Goal: Check status: Check status

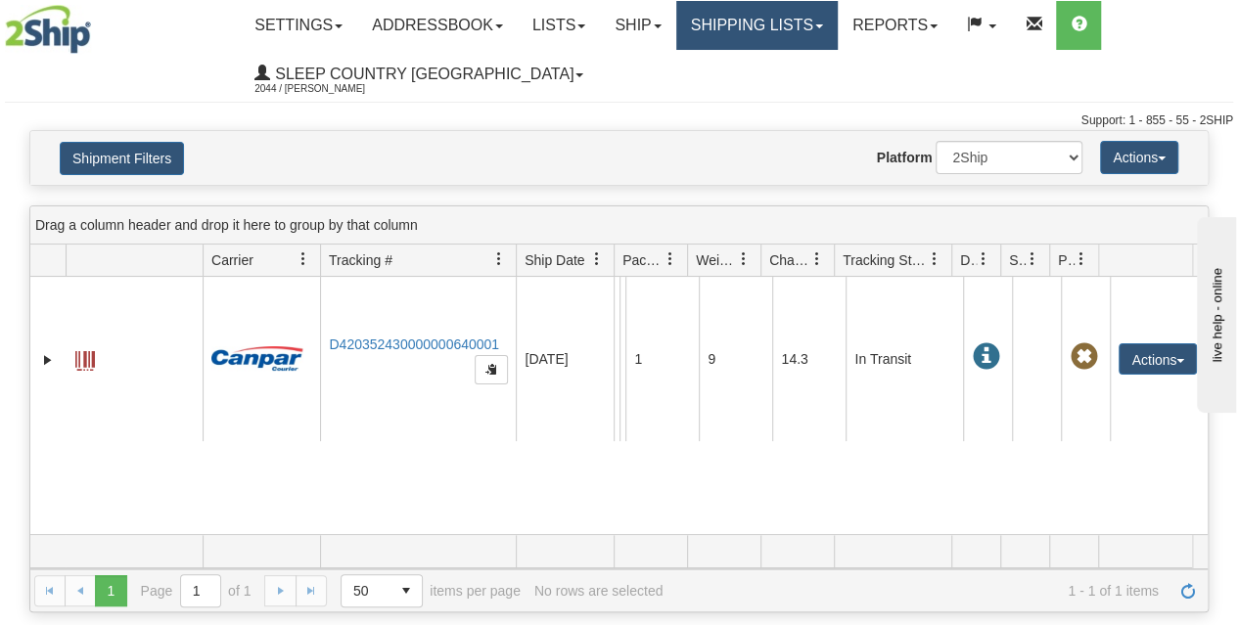
click at [742, 18] on link "Shipping lists" at bounding box center [757, 25] width 162 height 49
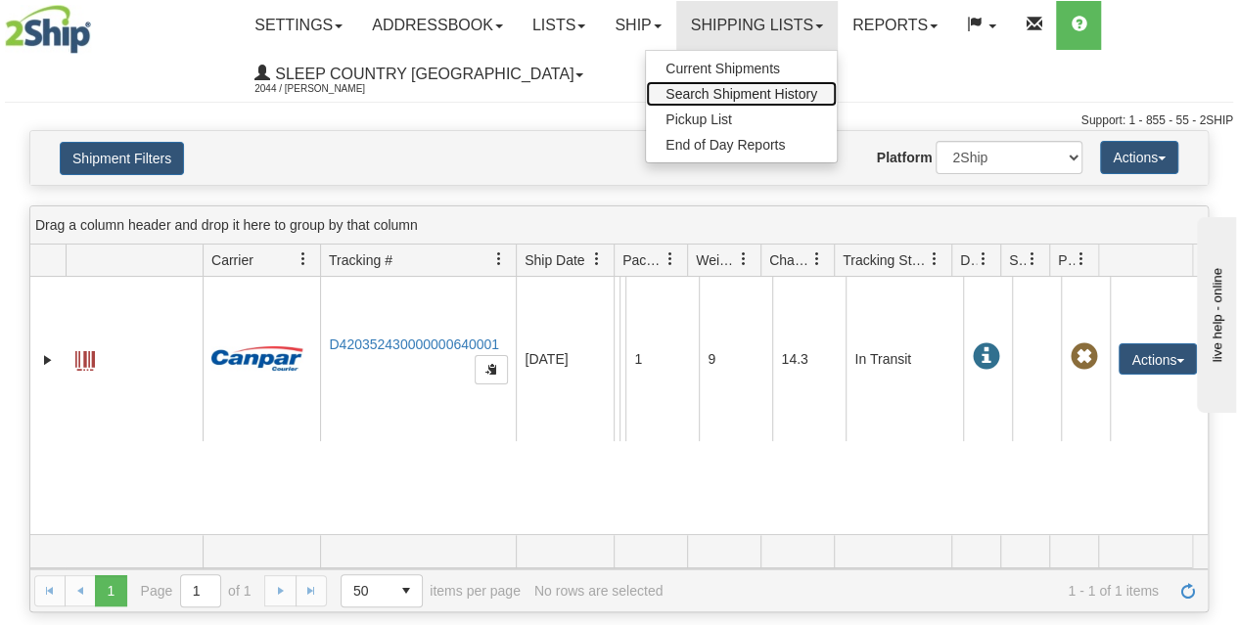
click at [755, 96] on span "Search Shipment History" at bounding box center [742, 94] width 152 height 16
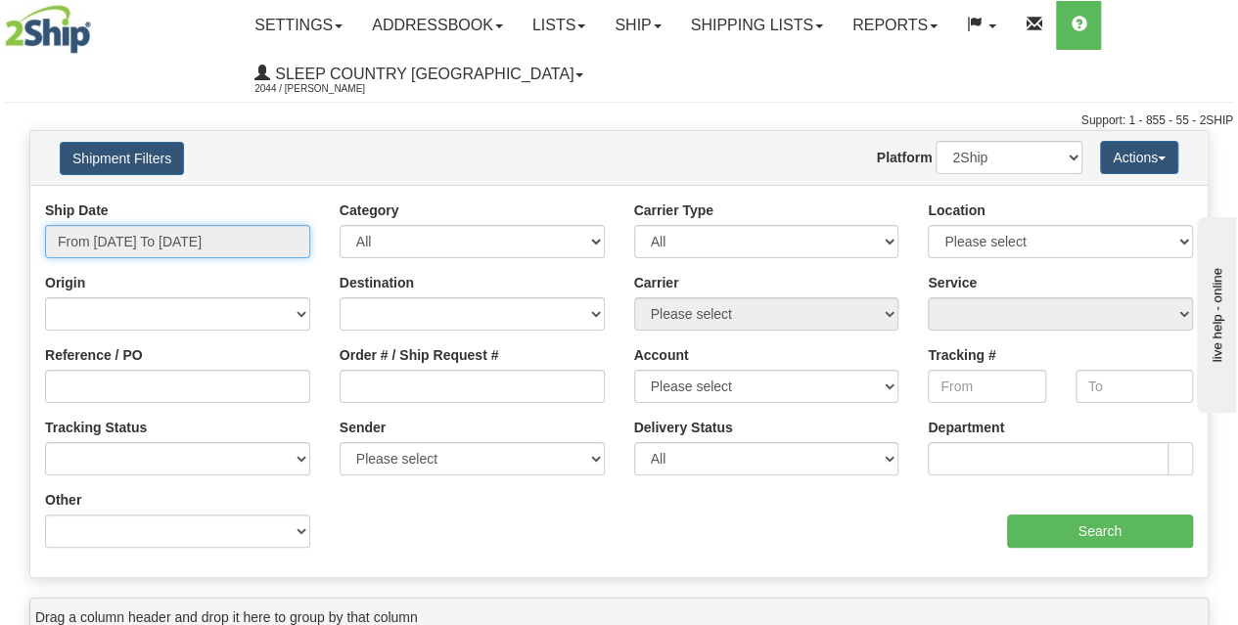
click at [188, 250] on input "From [DATE] To [DATE]" at bounding box center [177, 241] width 265 height 33
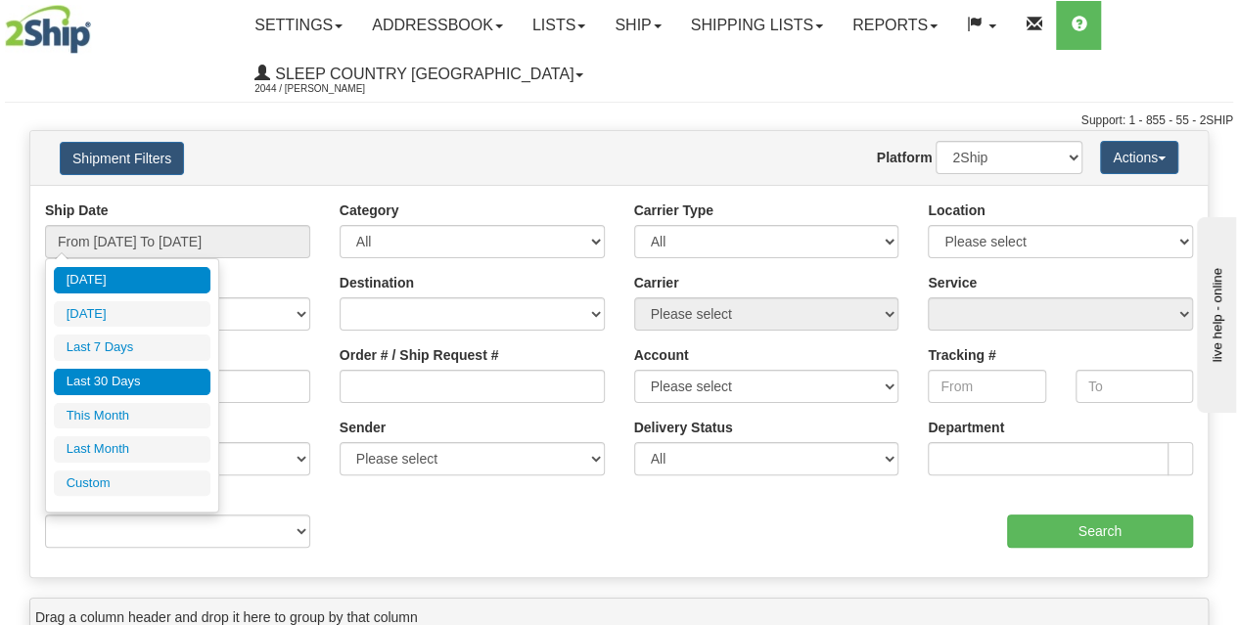
click at [157, 385] on li "Last 30 Days" at bounding box center [132, 382] width 157 height 26
type input "From [DATE] To [DATE]"
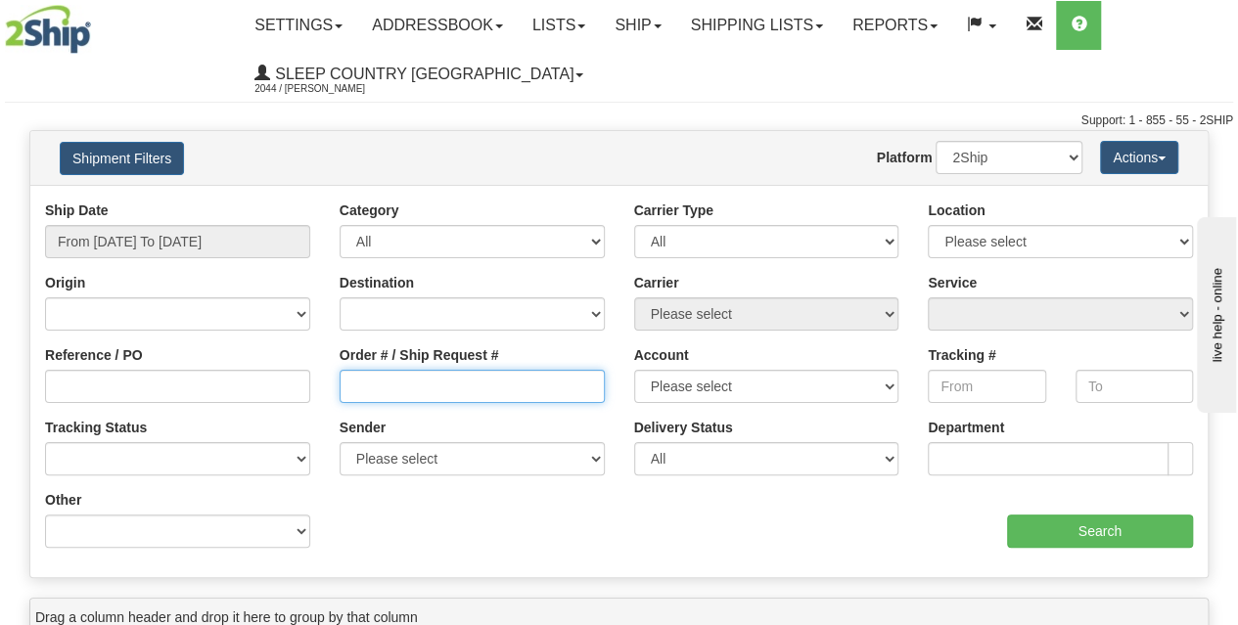
click at [398, 393] on input "Order # / Ship Request #" at bounding box center [472, 386] width 265 height 33
paste input "9002I015160"
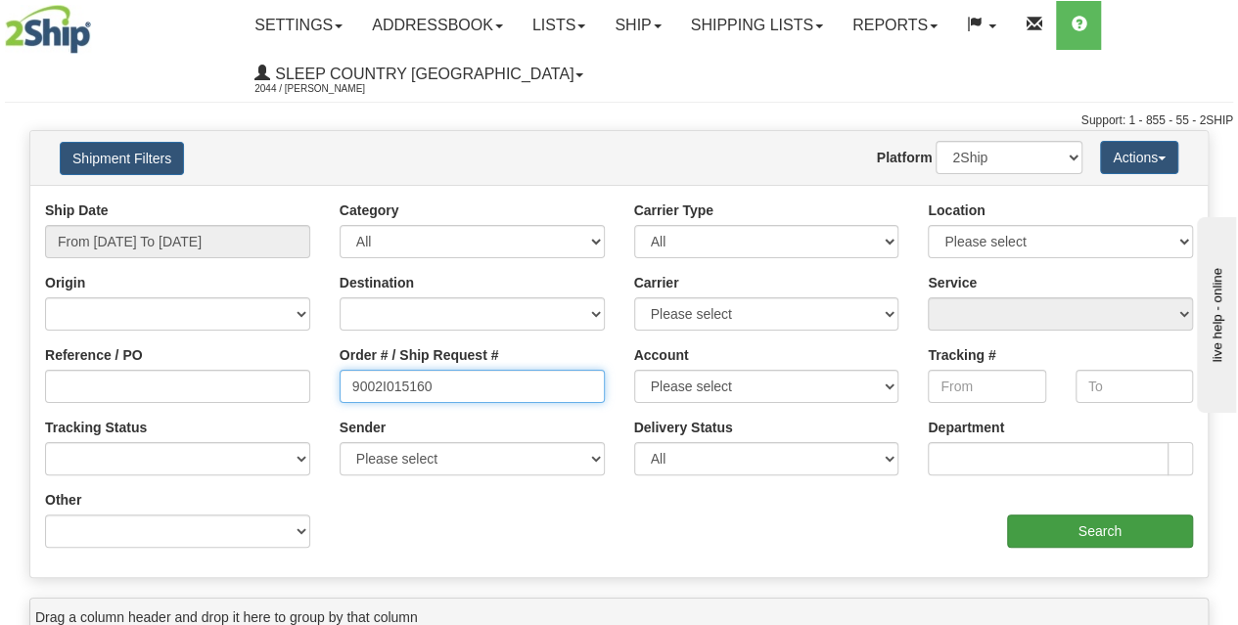
type input "9002I015160"
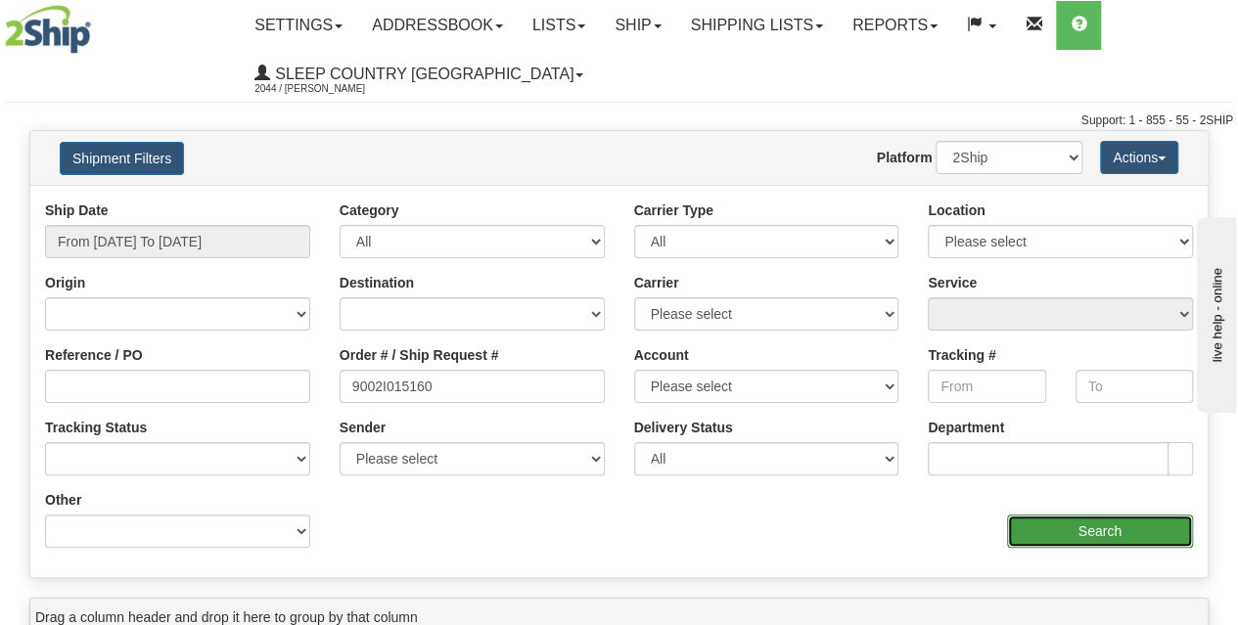
click at [1051, 519] on input "Search" at bounding box center [1100, 531] width 187 height 33
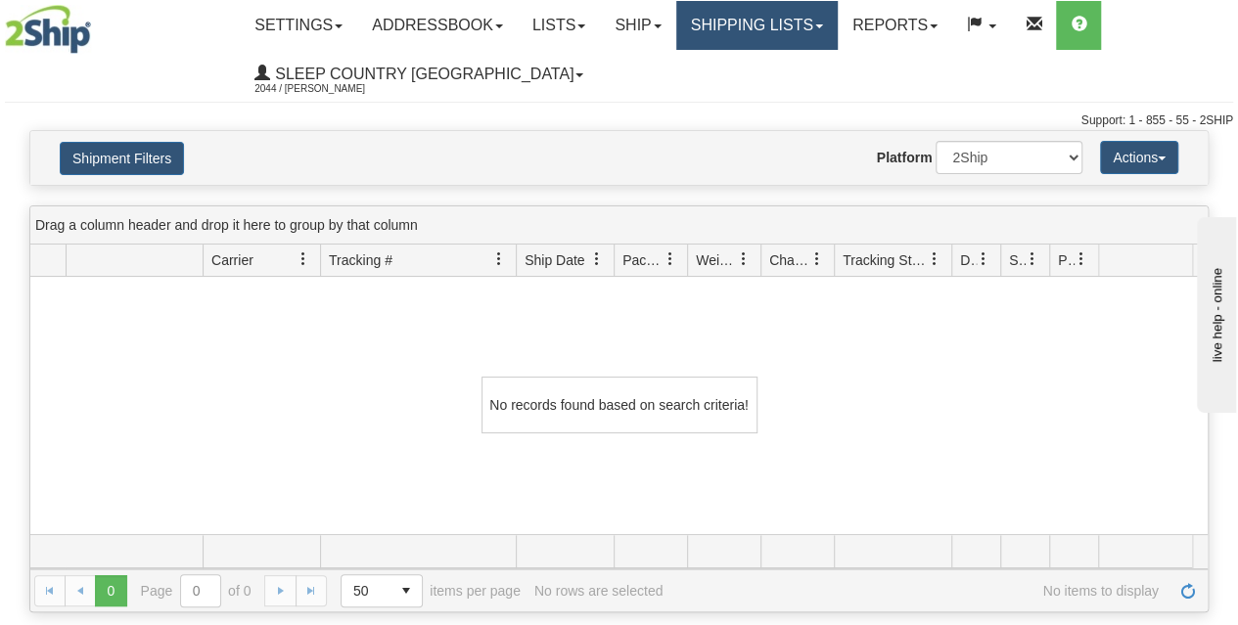
click at [762, 22] on link "Shipping lists" at bounding box center [757, 25] width 162 height 49
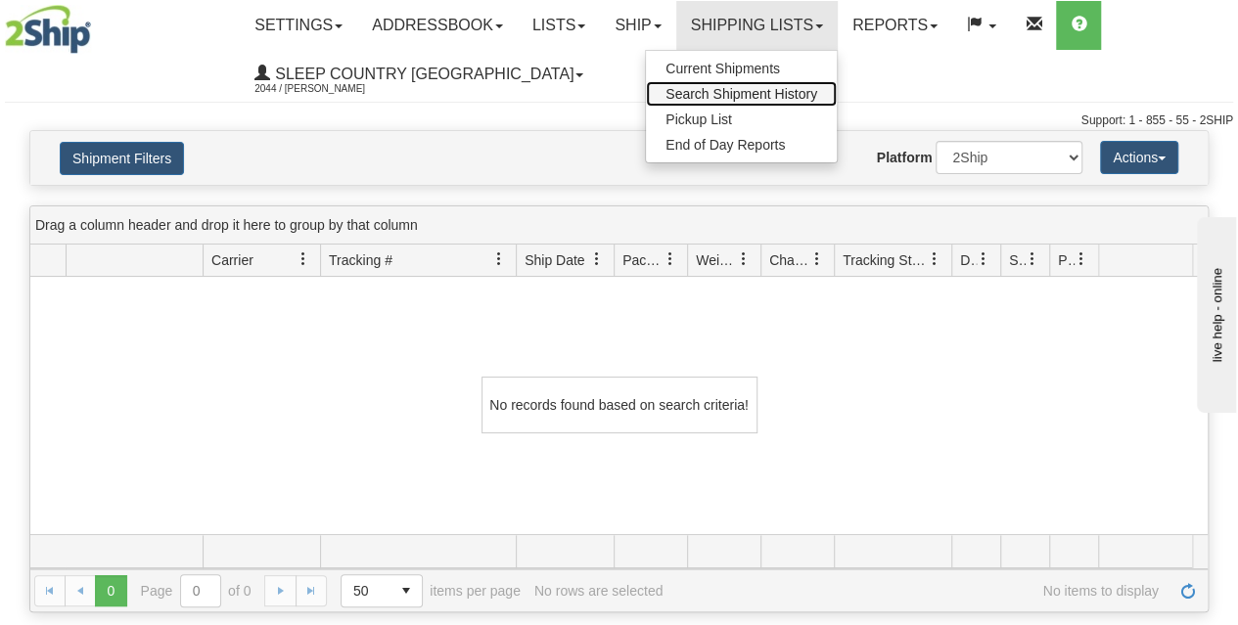
click at [743, 91] on span "Search Shipment History" at bounding box center [742, 94] width 152 height 16
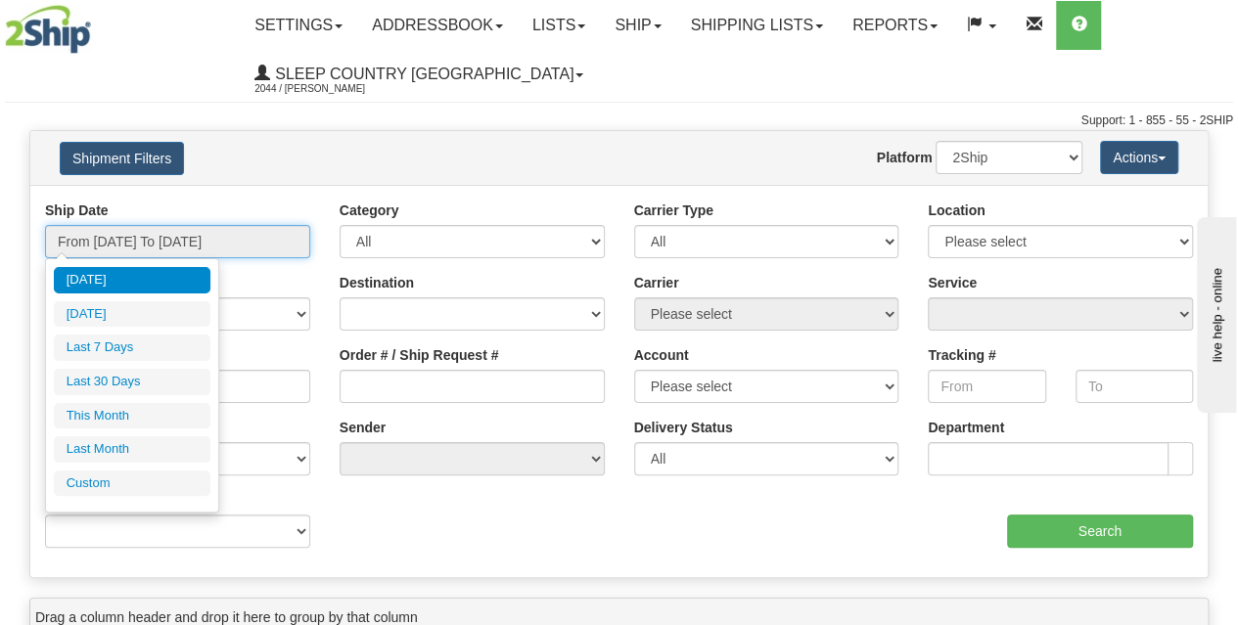
click at [166, 237] on input "From [DATE] To [DATE]" at bounding box center [177, 241] width 265 height 33
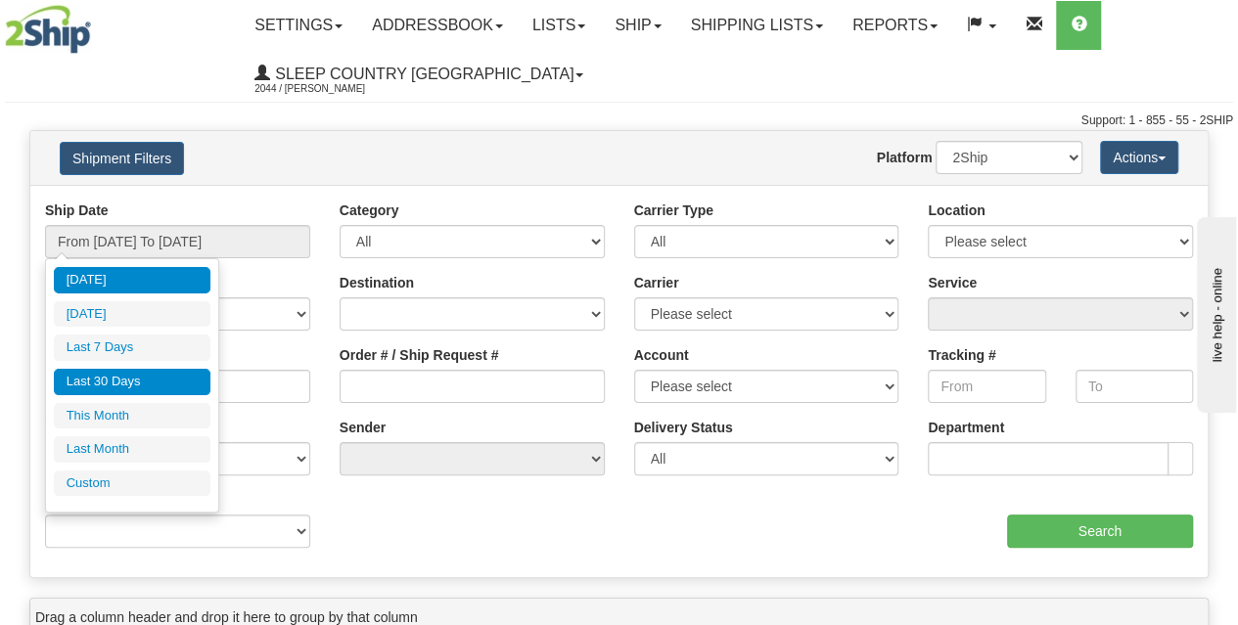
click at [112, 386] on li "Last 30 Days" at bounding box center [132, 382] width 157 height 26
type input "From [DATE] To [DATE]"
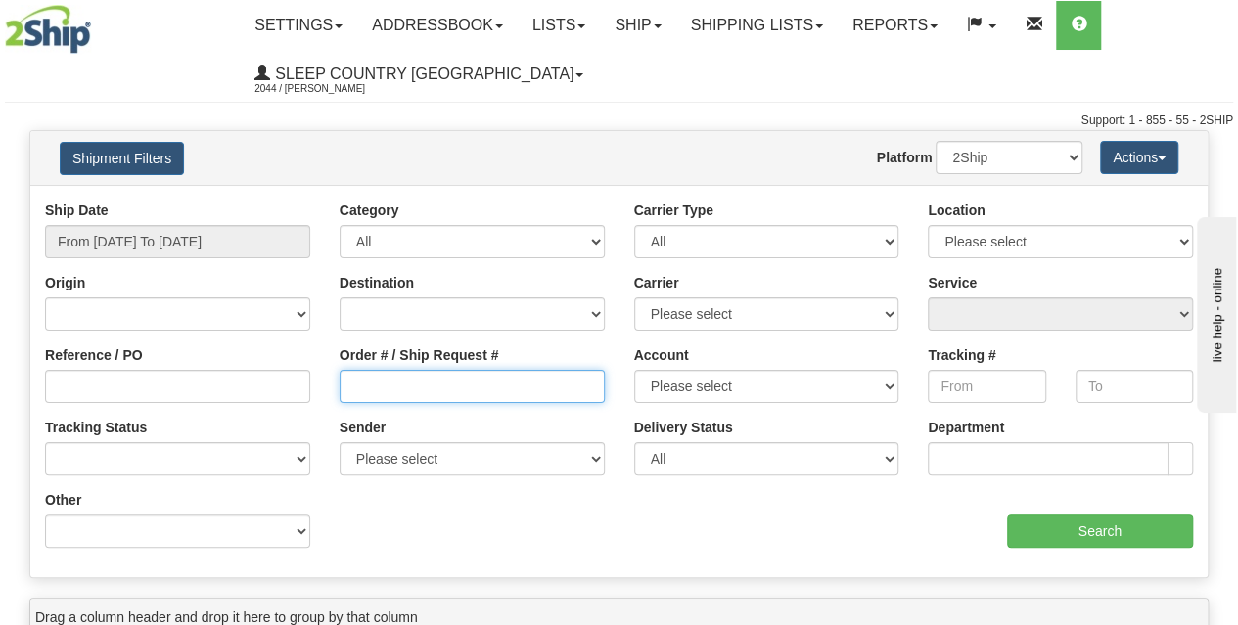
click at [363, 396] on input "Order # / Ship Request #" at bounding box center [472, 386] width 265 height 33
paste input "9000H993389"
type input "9000H993389"
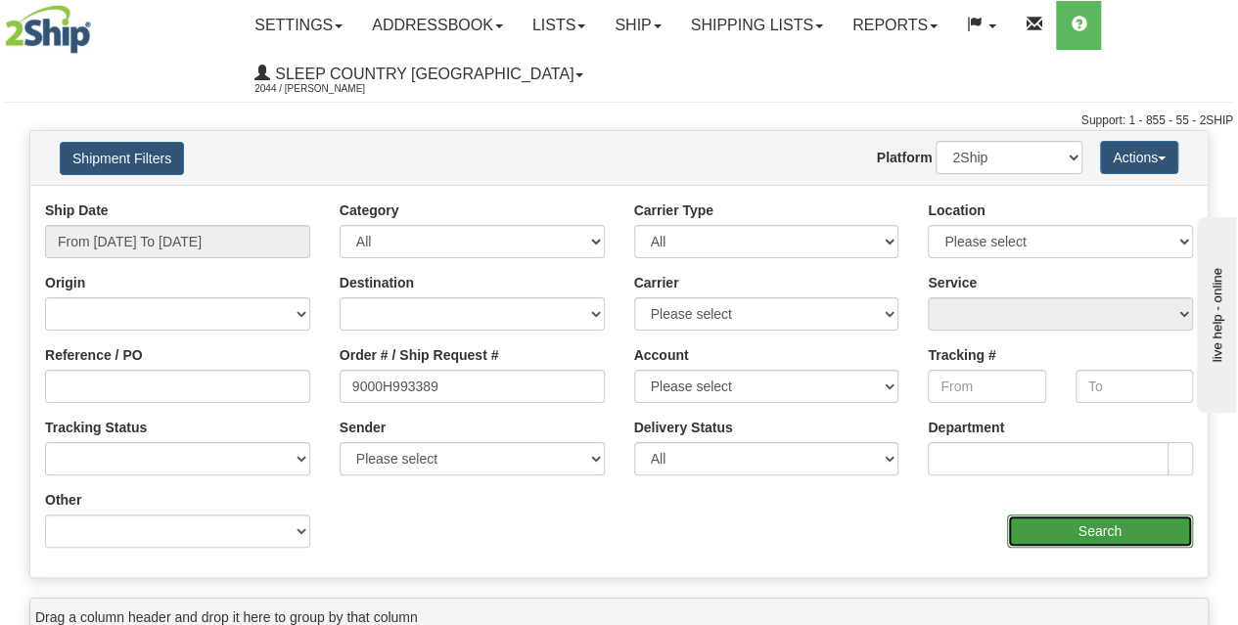
click at [1041, 522] on input "Search" at bounding box center [1100, 531] width 187 height 33
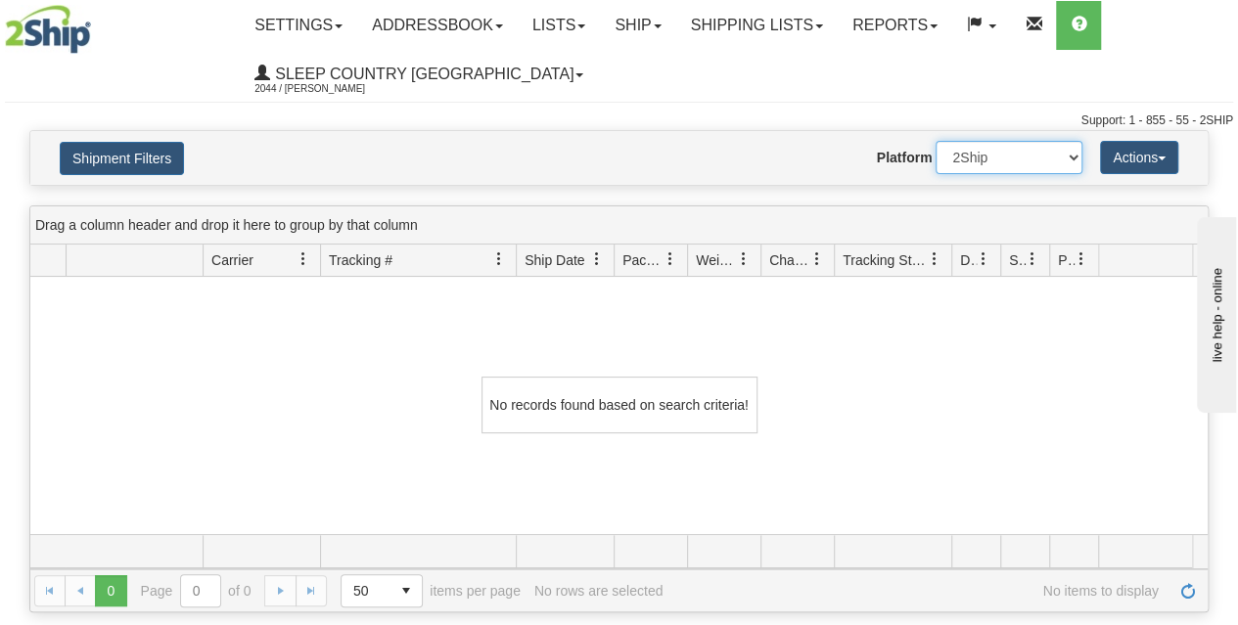
click at [954, 161] on select "2Ship Imported" at bounding box center [1009, 157] width 147 height 33
select select "1"
click at [936, 141] on select "2Ship Imported" at bounding box center [1009, 157] width 147 height 33
click at [91, 160] on button "Shipment Filters" at bounding box center [122, 158] width 124 height 33
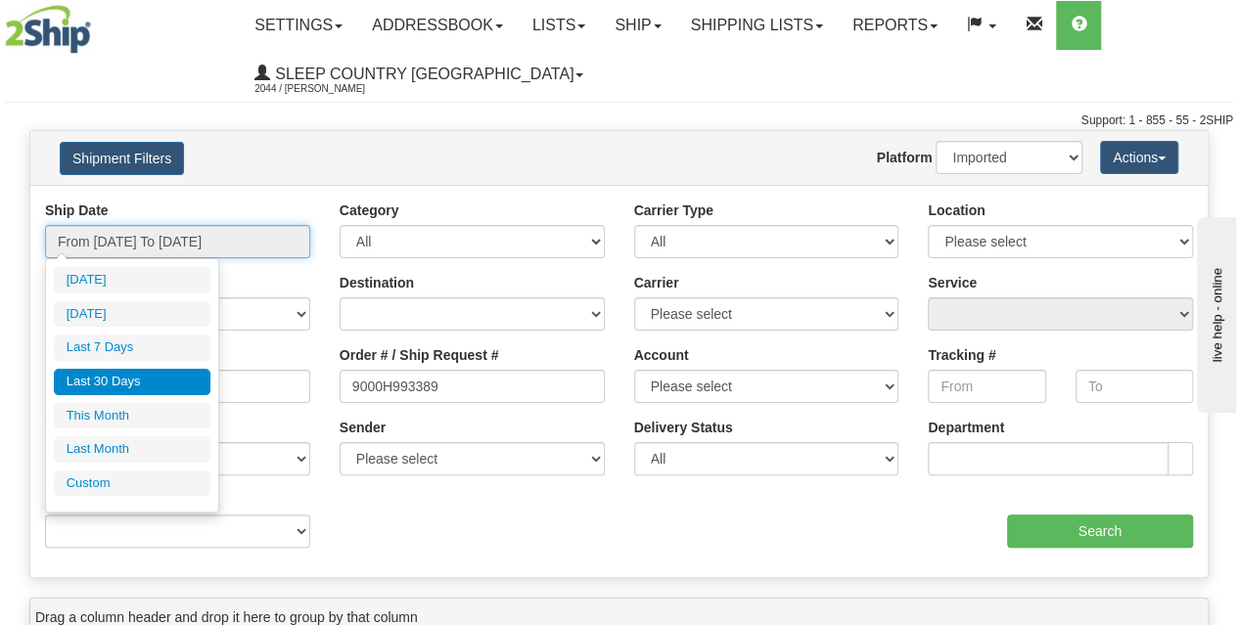
click at [178, 241] on input "From [DATE] To [DATE]" at bounding box center [177, 241] width 265 height 33
click at [140, 383] on li "Last 30 Days" at bounding box center [132, 382] width 157 height 26
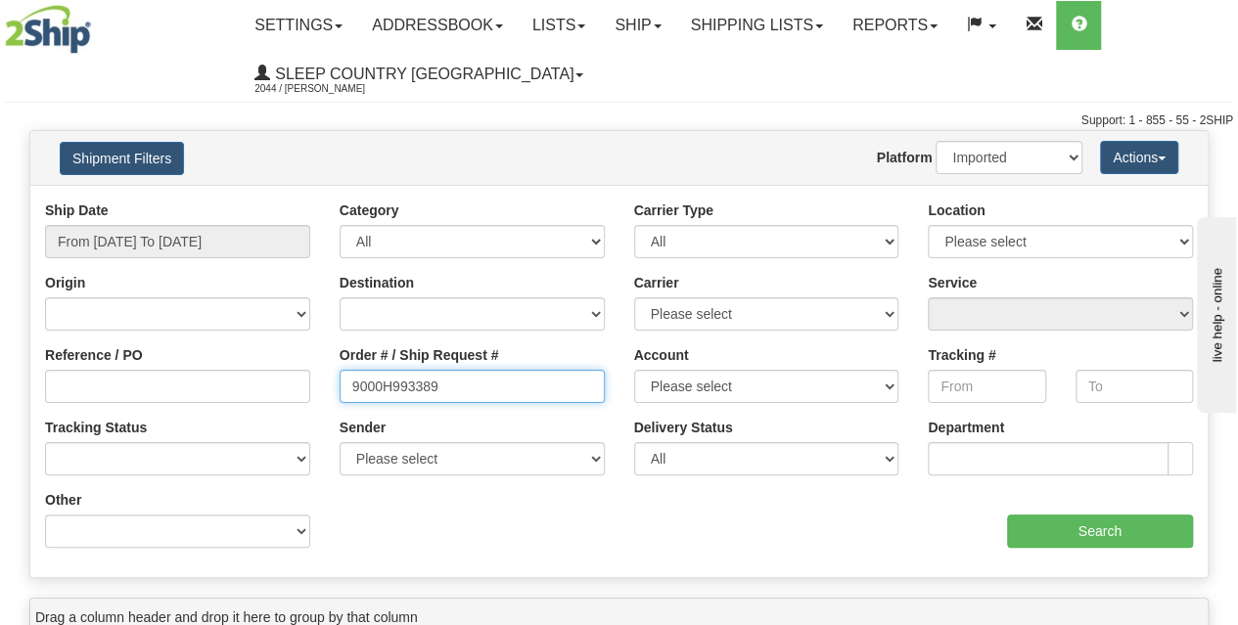
click at [353, 391] on input "9000H993389" at bounding box center [472, 386] width 265 height 33
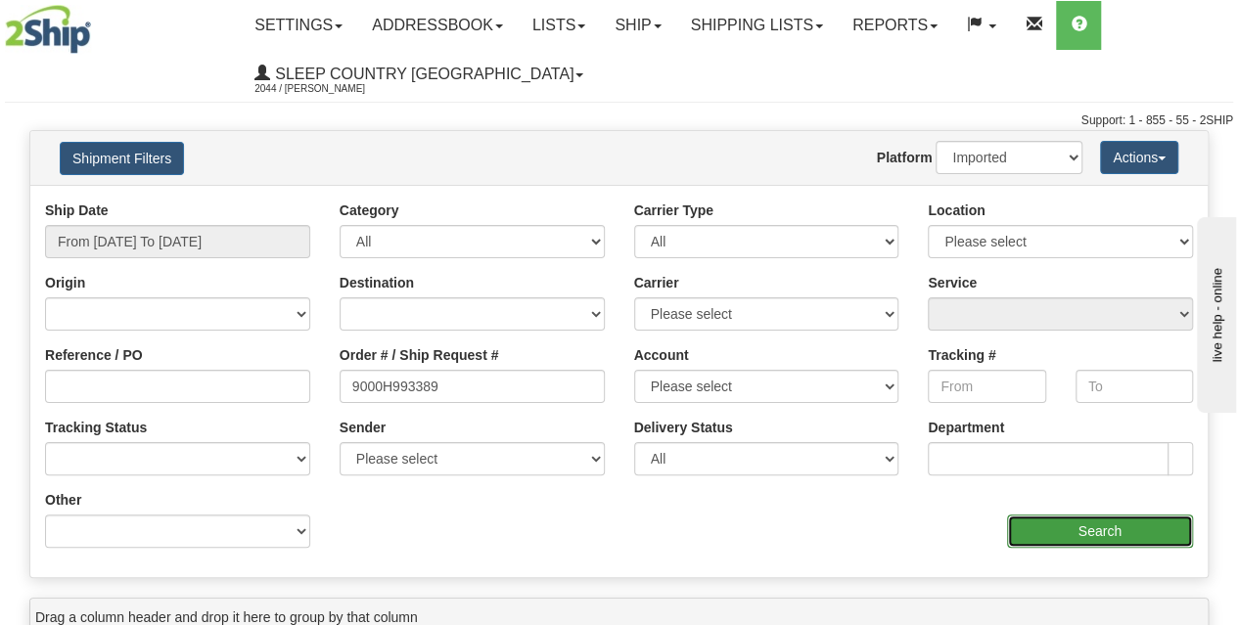
click at [1071, 532] on input "Search" at bounding box center [1100, 531] width 187 height 33
